Goal: Find specific page/section: Find specific page/section

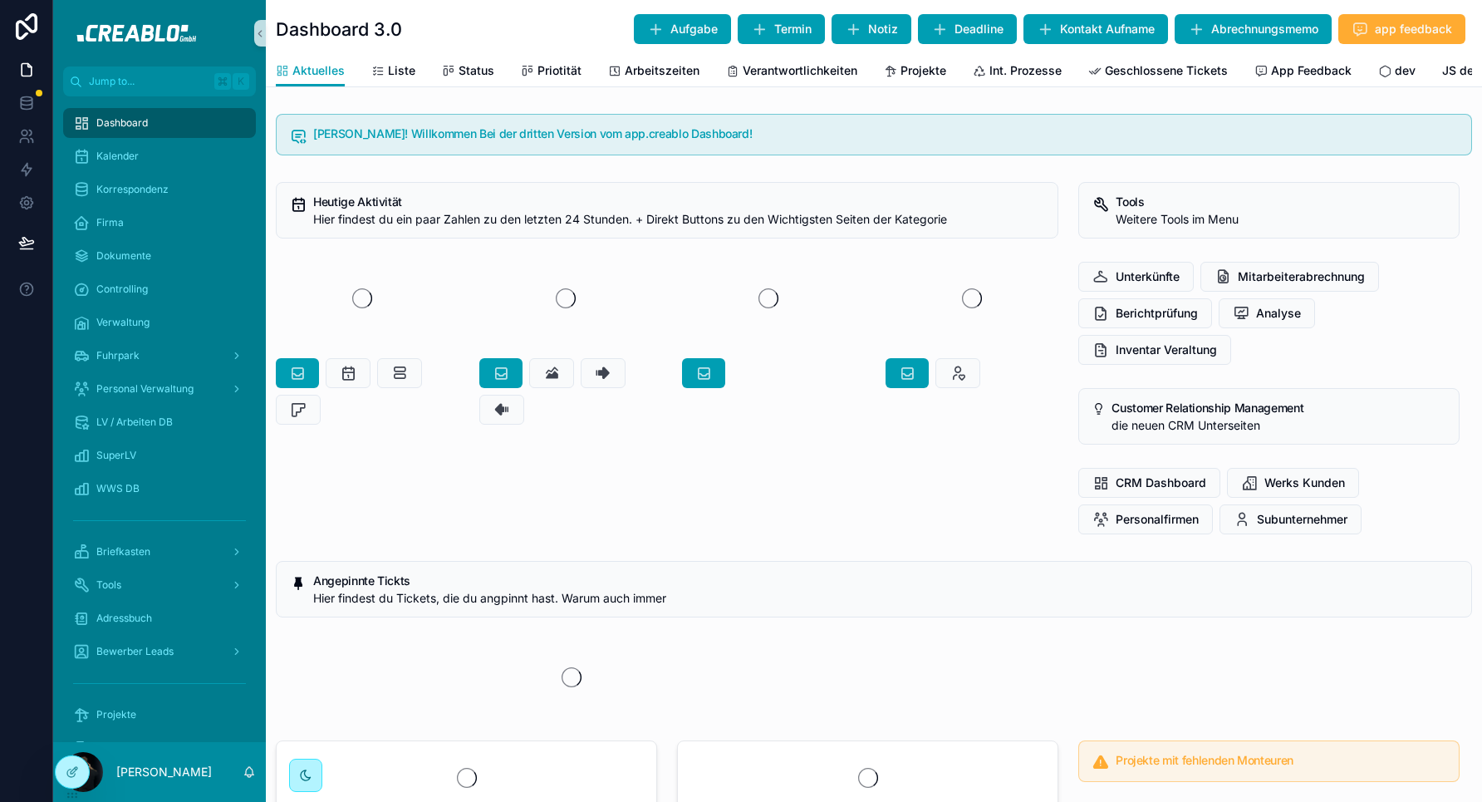
click at [478, 518] on div "Heutige Aktivität Hier findest du ein paar Zahlen zu den letzten 24 Stunden. + …" at bounding box center [667, 358] width 803 height 366
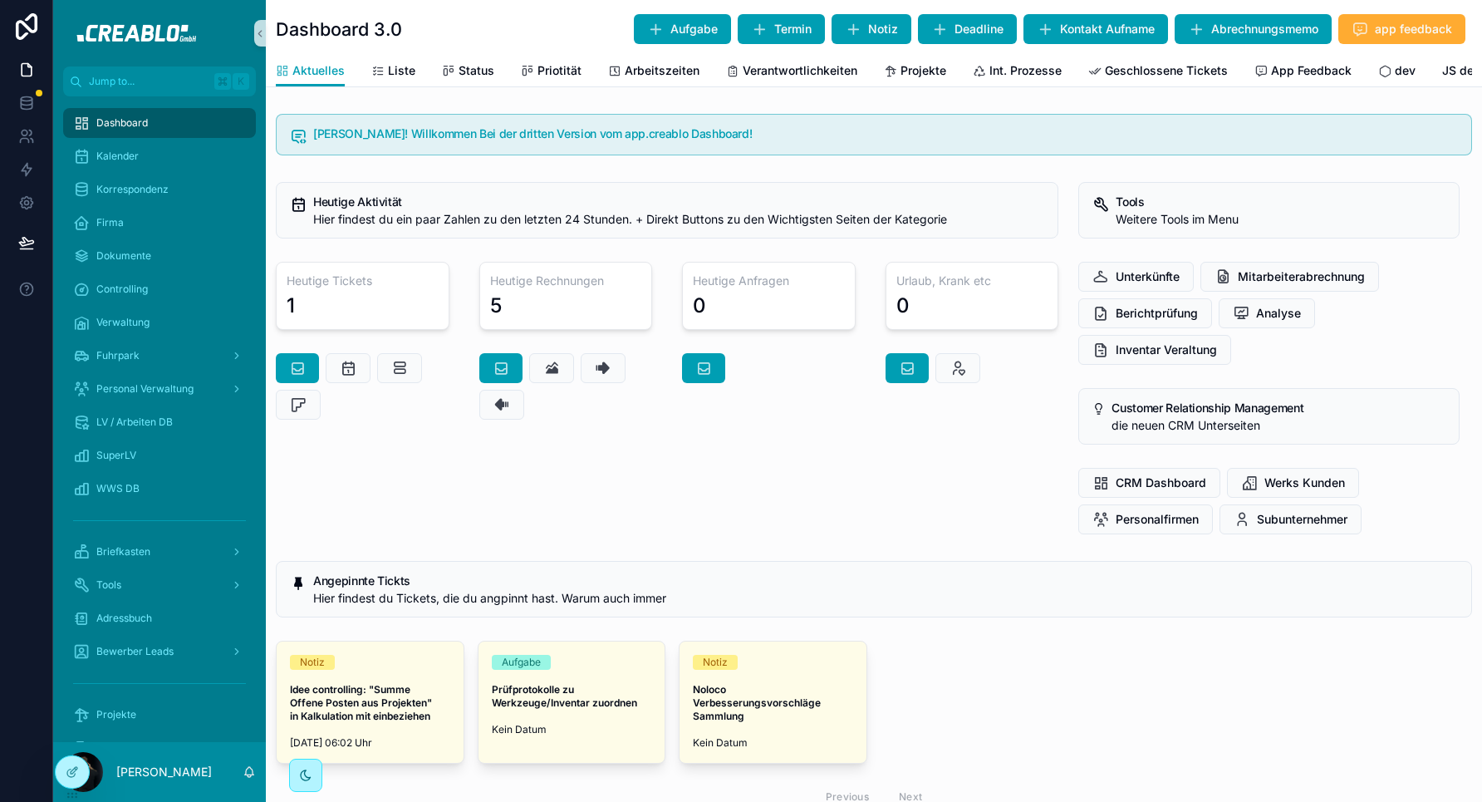
click at [402, 297] on div "1" at bounding box center [363, 305] width 152 height 27
click at [174, 367] on div "Fuhrpark" at bounding box center [159, 355] width 173 height 27
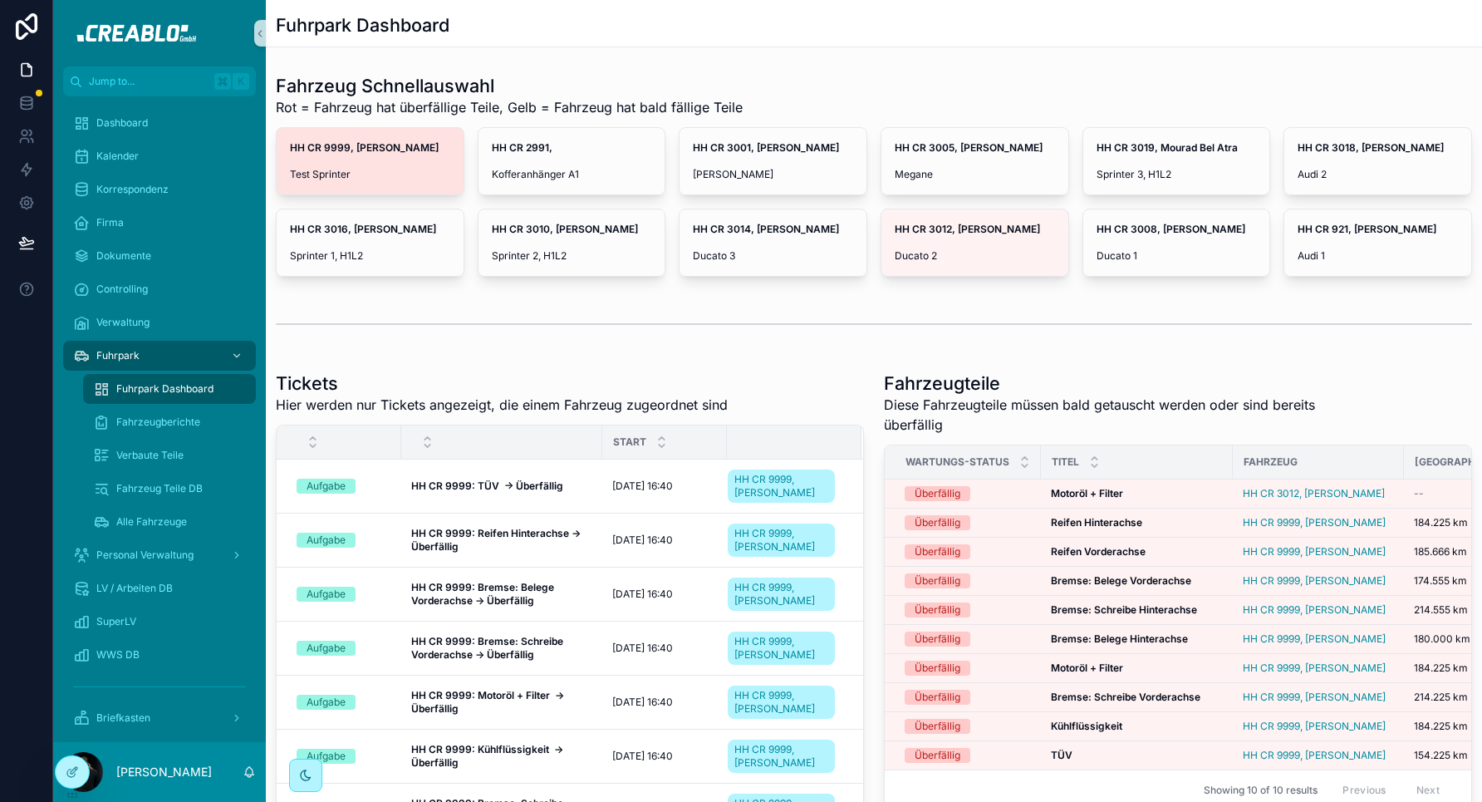
click at [421, 166] on div "HH CR 9999, [PERSON_NAME] Test Sprinter" at bounding box center [370, 161] width 187 height 66
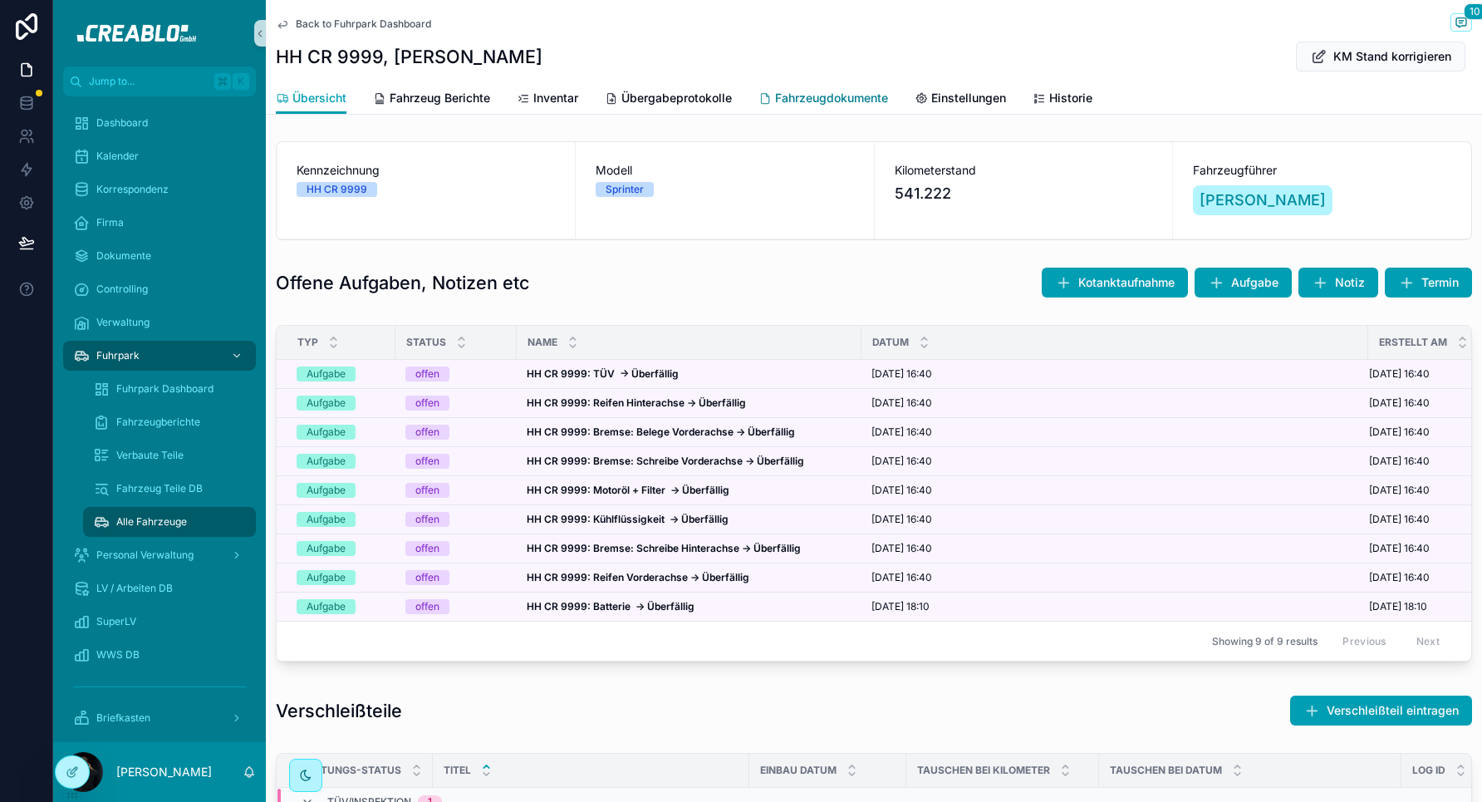
click at [849, 110] on link "Fahrzeugdokumente" at bounding box center [824, 99] width 130 height 33
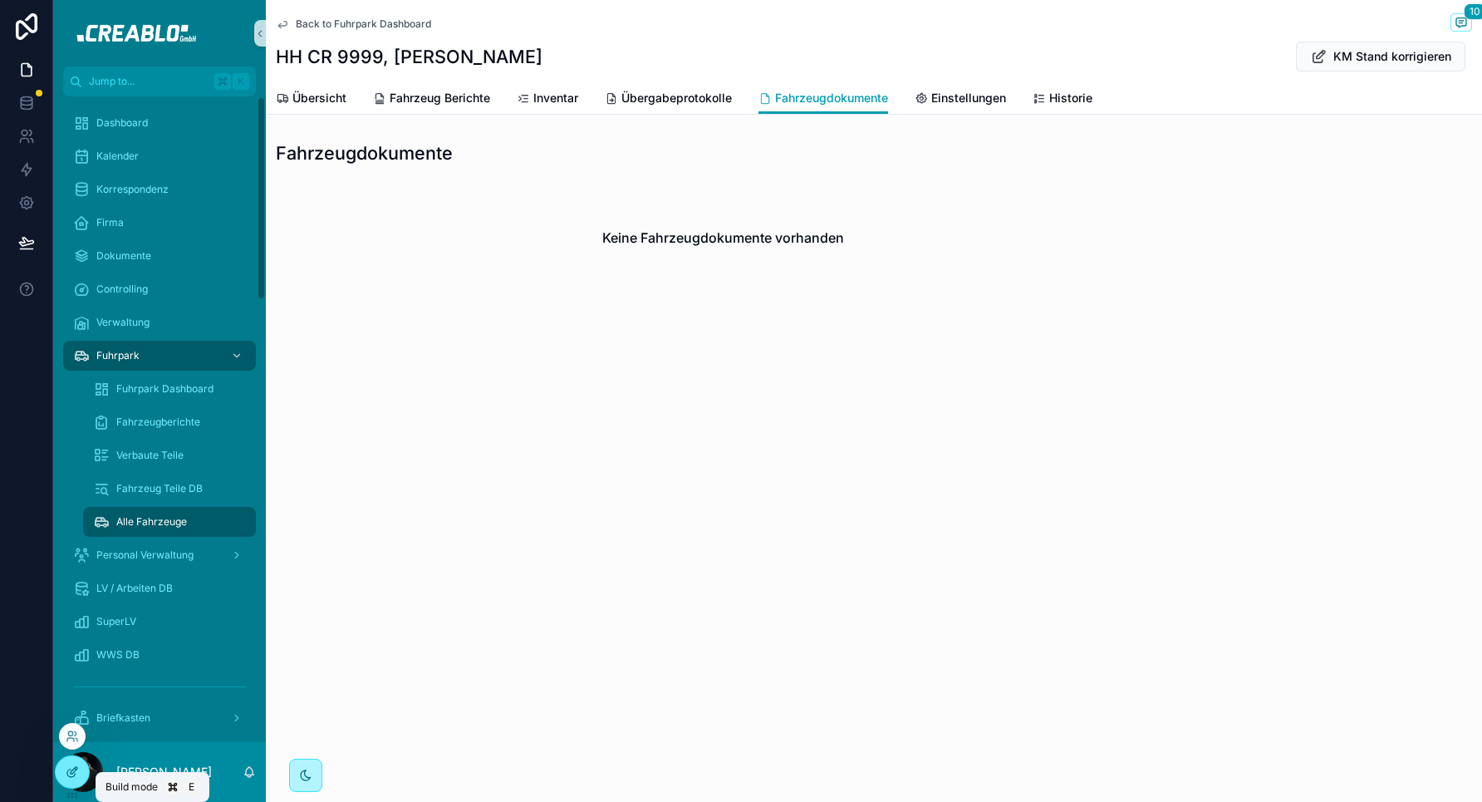
click at [84, 767] on div at bounding box center [72, 772] width 33 height 32
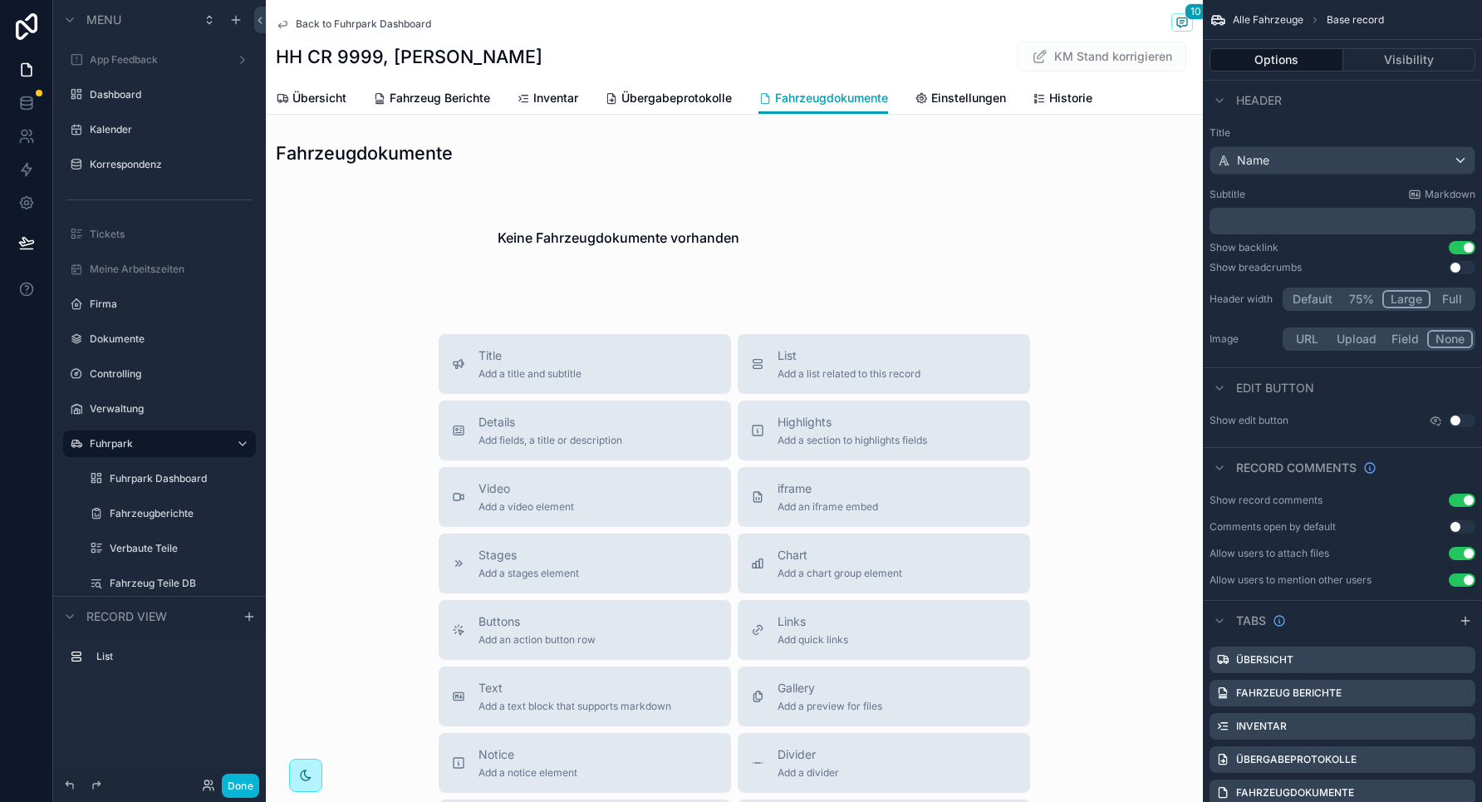
click at [817, 74] on div "Back to Fuhrpark Dashboard 10 HH CR 9999, [PERSON_NAME] KM Stand korrigieren" at bounding box center [734, 41] width 917 height 82
click at [907, 36] on div "Back to Fuhrpark Dashboard 10 HH CR 9999, [PERSON_NAME] KM Stand korrigieren" at bounding box center [734, 41] width 917 height 82
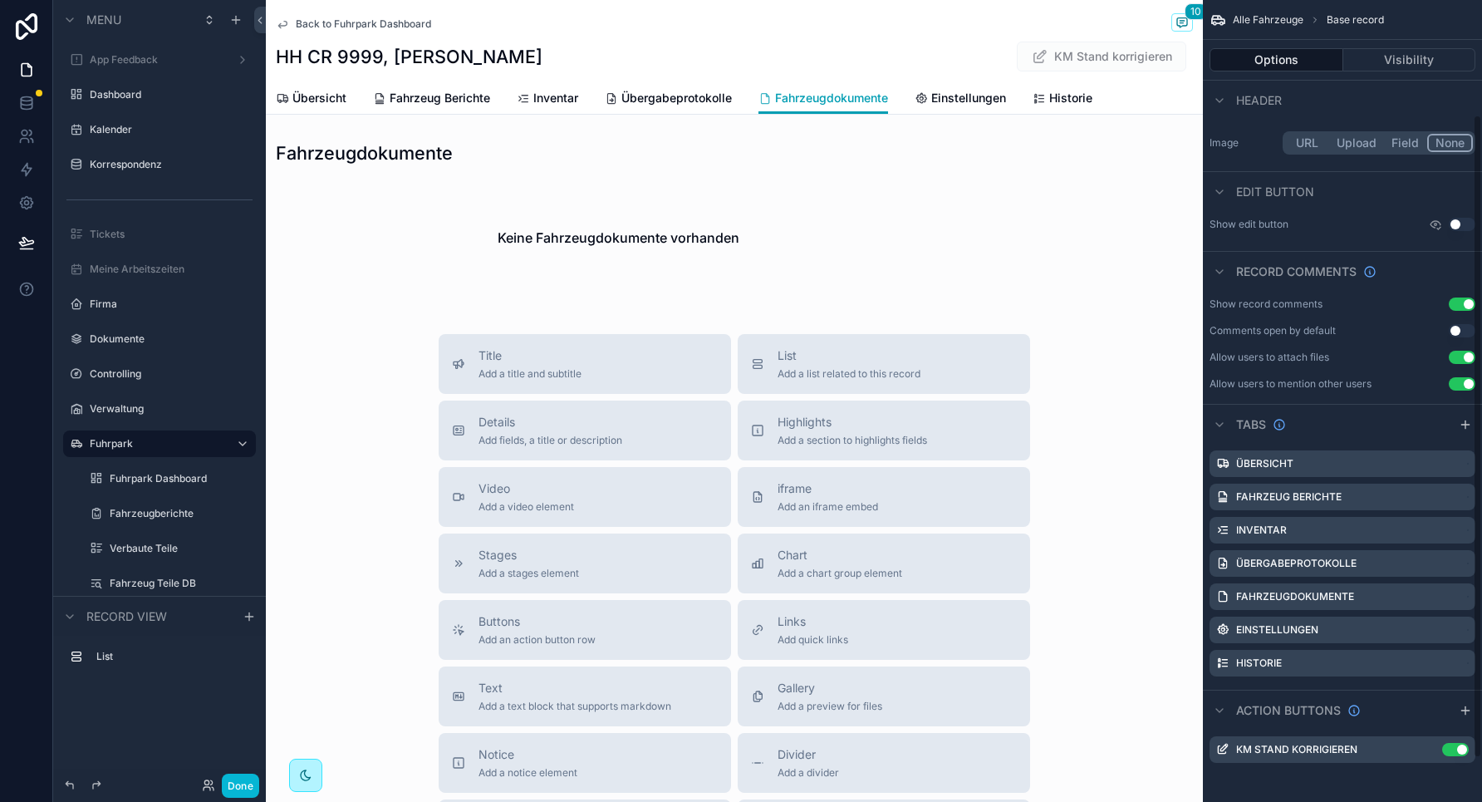
scroll to position [197, 0]
click at [1463, 595] on icon "scrollable content" at bounding box center [1462, 596] width 13 height 13
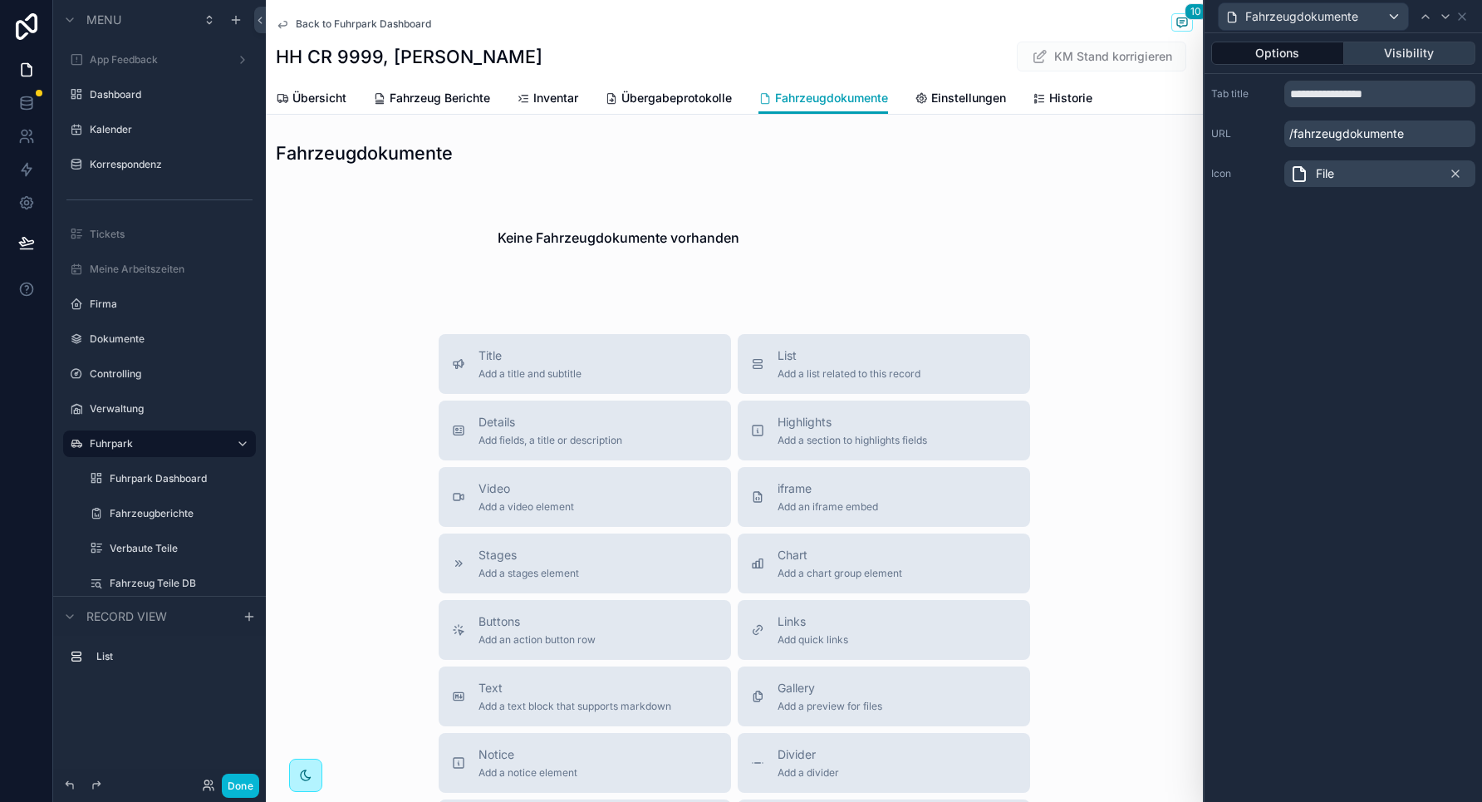
click at [1423, 58] on button "Visibility" at bounding box center [1410, 53] width 132 height 23
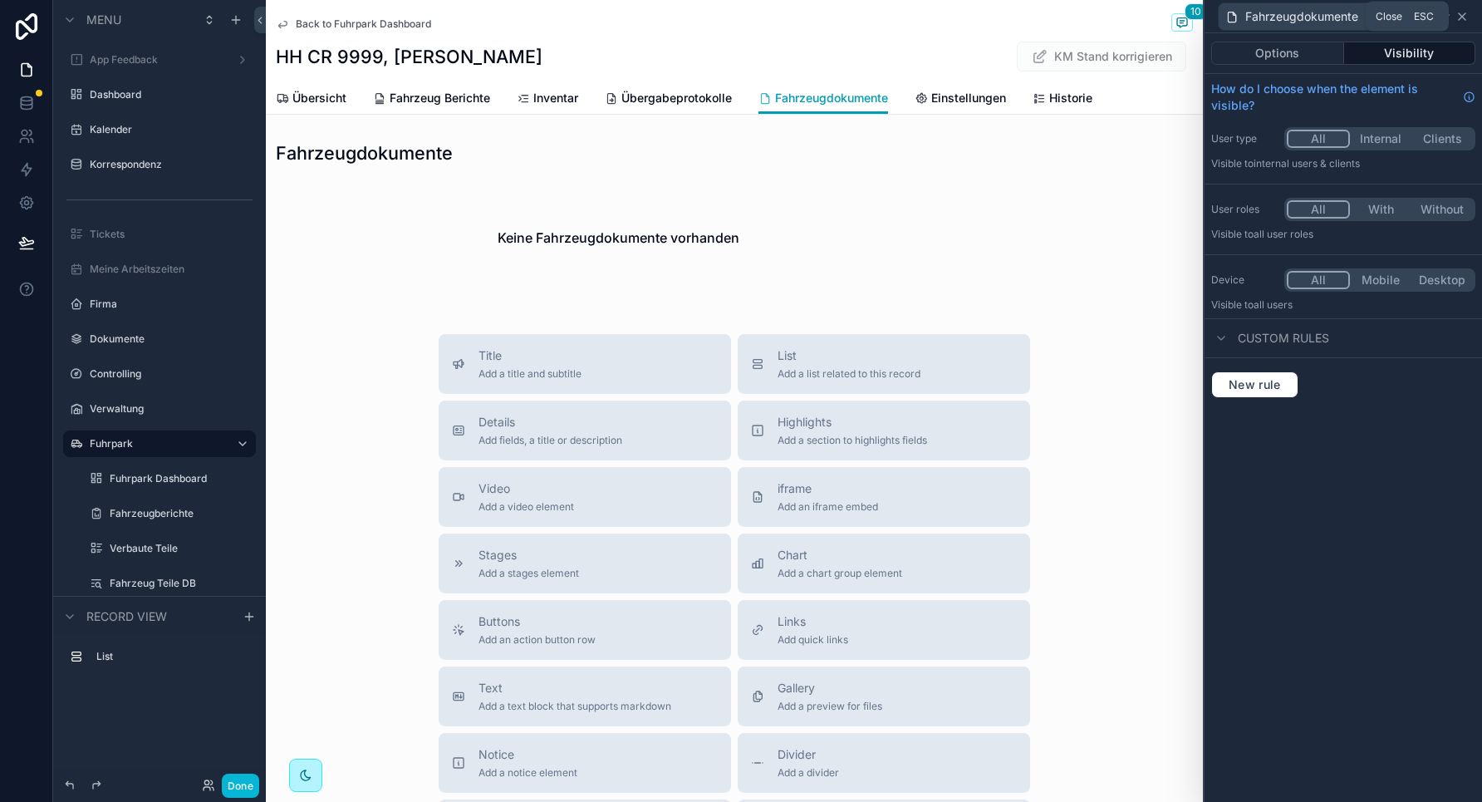
click at [1462, 18] on icon at bounding box center [1462, 16] width 13 height 13
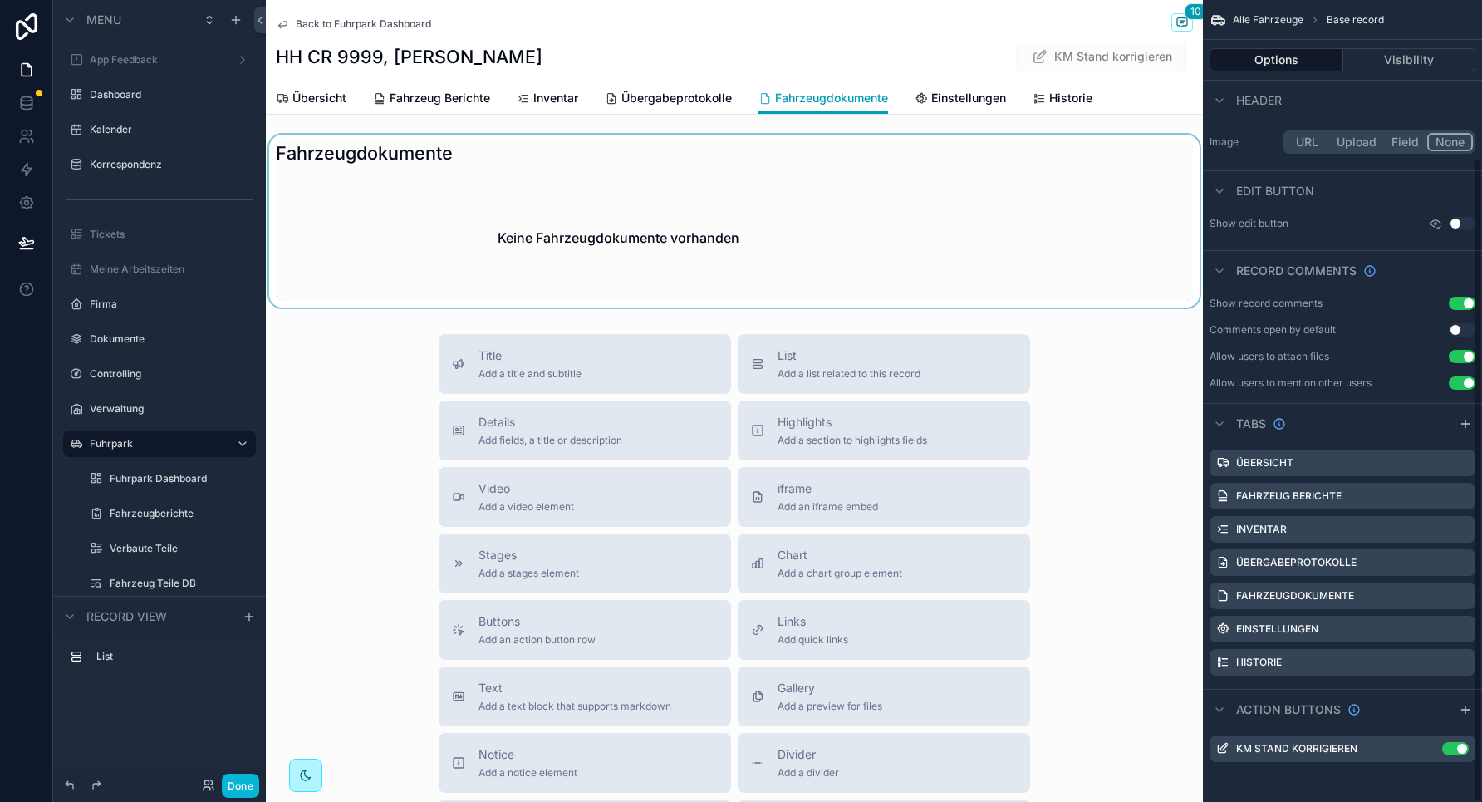
click at [532, 218] on div "scrollable content" at bounding box center [734, 221] width 937 height 173
